Goal: Task Accomplishment & Management: Manage account settings

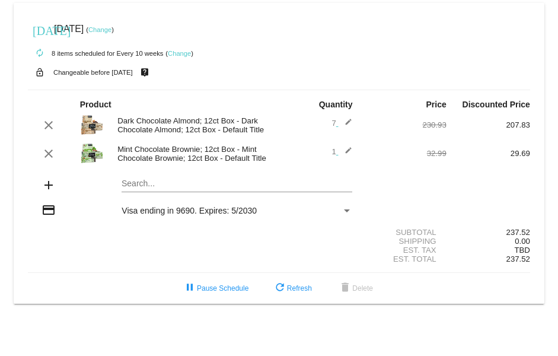
click at [184, 51] on link "Change" at bounding box center [179, 53] width 23 height 7
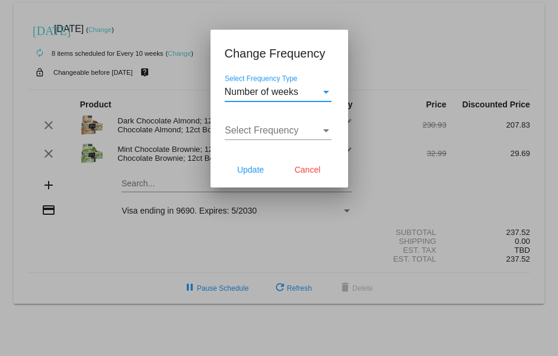
click at [327, 89] on div "Select Frequency Type" at bounding box center [326, 92] width 11 height 11
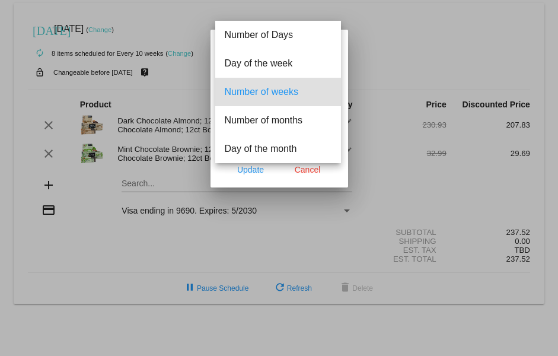
click at [302, 167] on div at bounding box center [279, 178] width 558 height 356
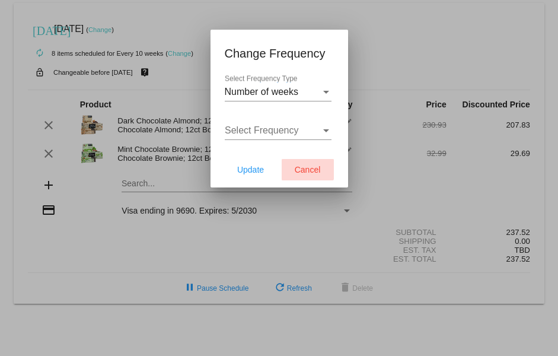
click at [302, 165] on span "Cancel" at bounding box center [308, 169] width 26 height 9
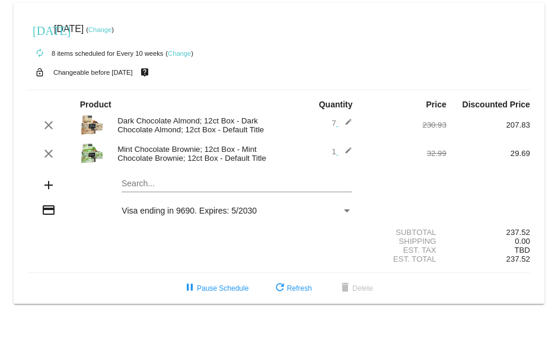
click at [112, 27] on link "Change" at bounding box center [99, 29] width 23 height 7
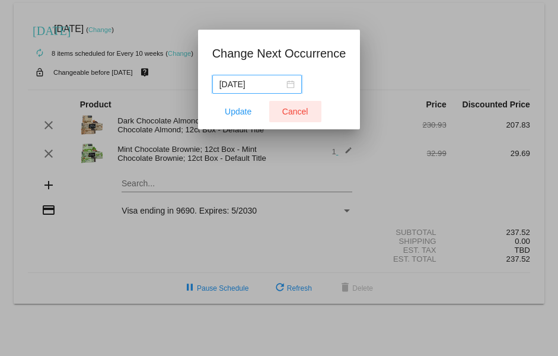
click at [291, 107] on span "Cancel" at bounding box center [295, 111] width 26 height 9
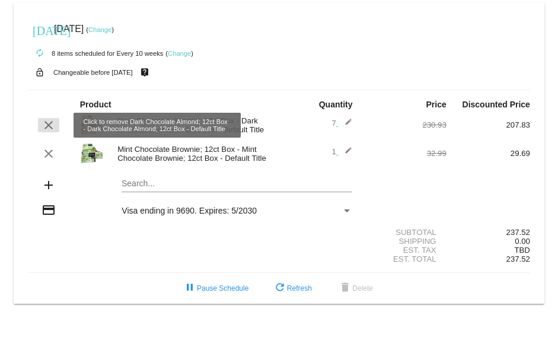
click at [47, 122] on mat-icon "clear" at bounding box center [49, 125] width 14 height 14
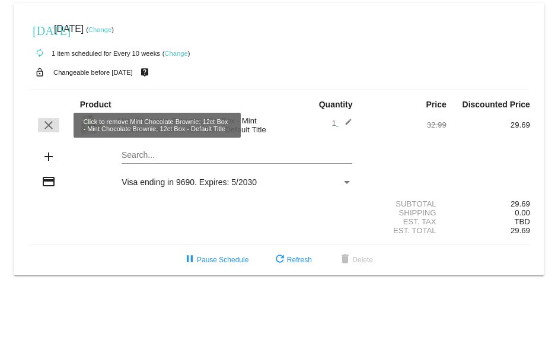
click at [51, 123] on mat-icon "clear" at bounding box center [49, 125] width 14 height 14
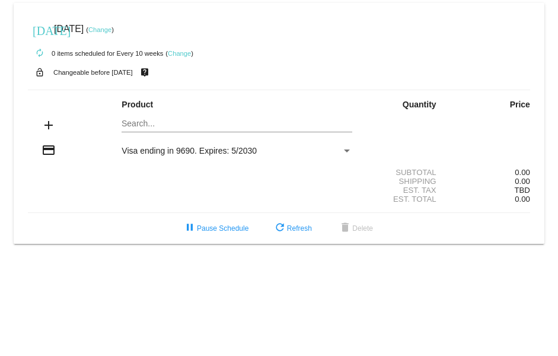
click at [346, 150] on div "Payment Method" at bounding box center [347, 150] width 6 height 3
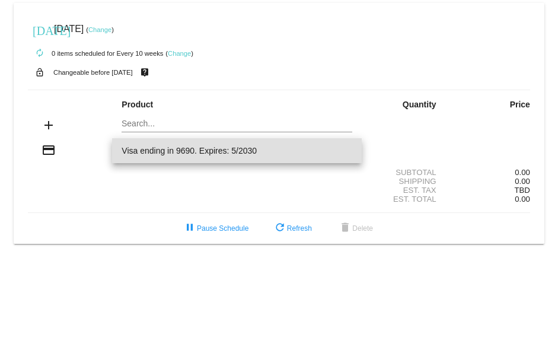
click at [132, 182] on div at bounding box center [279, 178] width 558 height 356
